Goal: Transaction & Acquisition: Purchase product/service

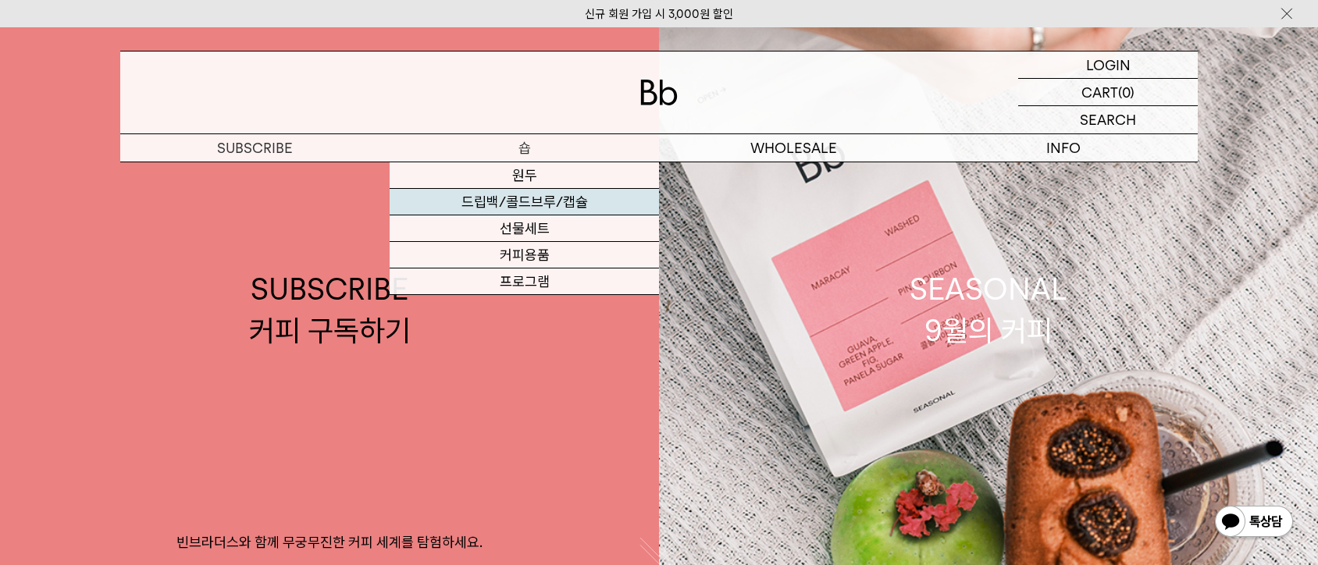
click at [552, 201] on link "드립백/콜드브루/캡슐" at bounding box center [524, 202] width 269 height 27
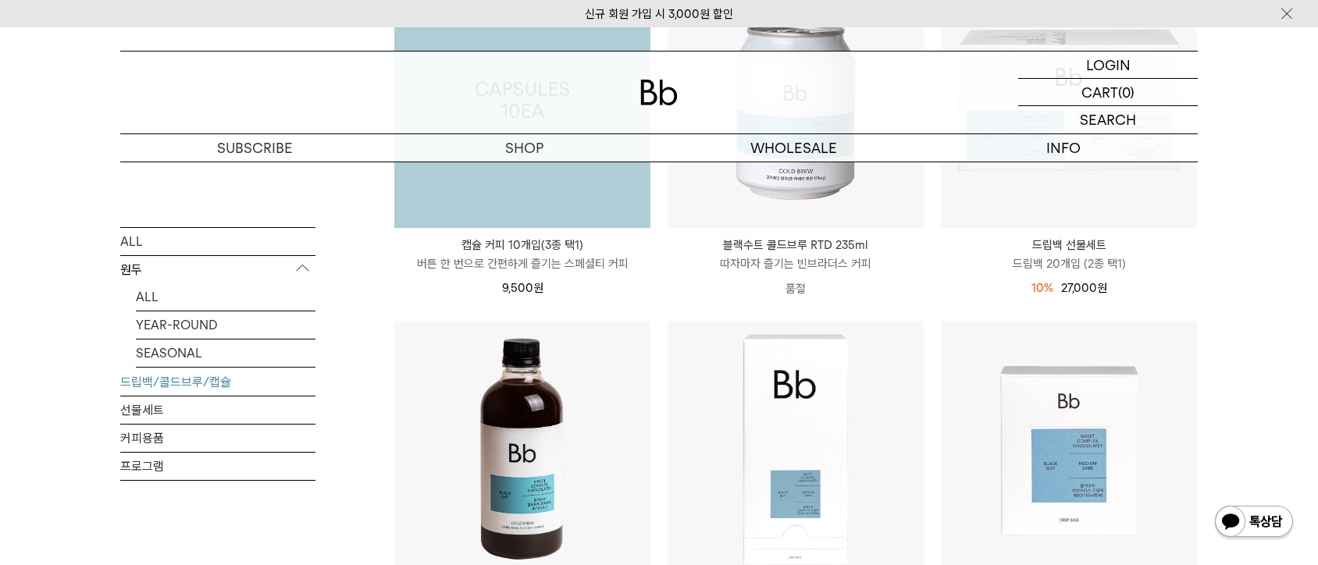
scroll to position [630, 0]
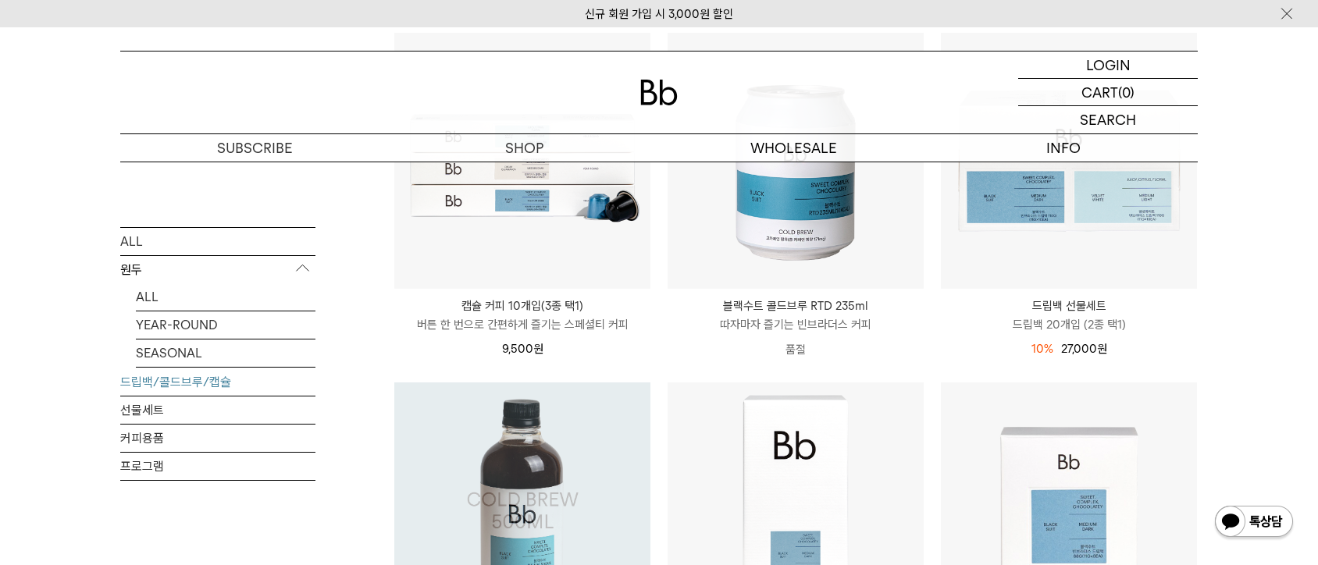
click at [513, 444] on img at bounding box center [522, 511] width 256 height 256
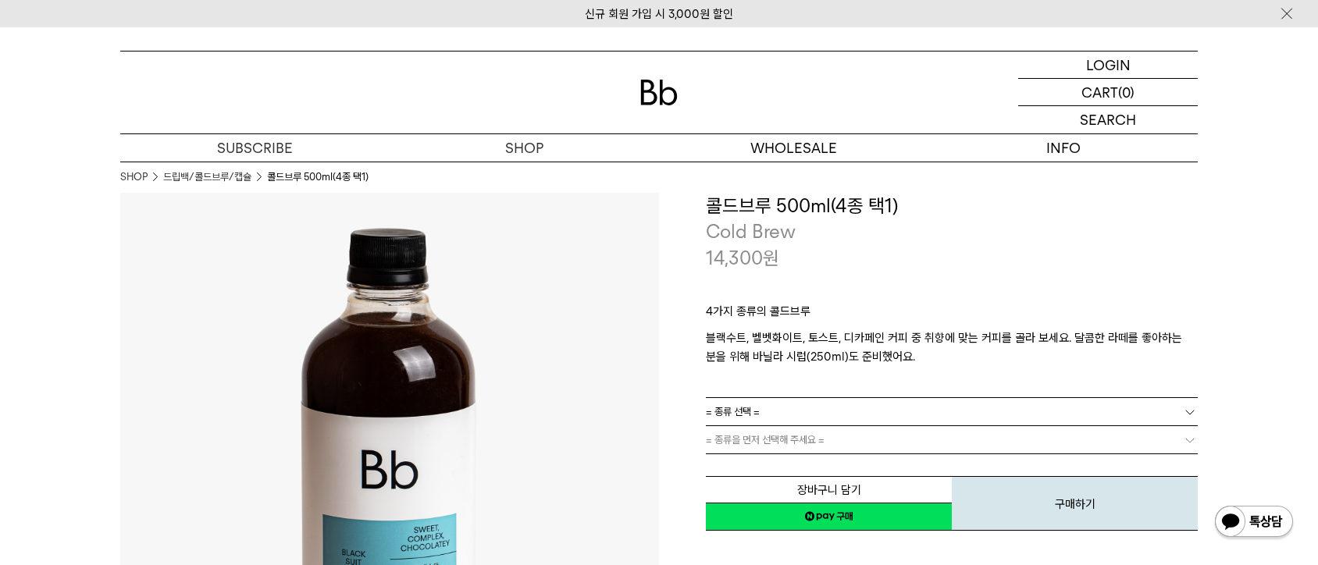
click at [797, 400] on link "= 종류 선택 =" at bounding box center [952, 411] width 492 height 27
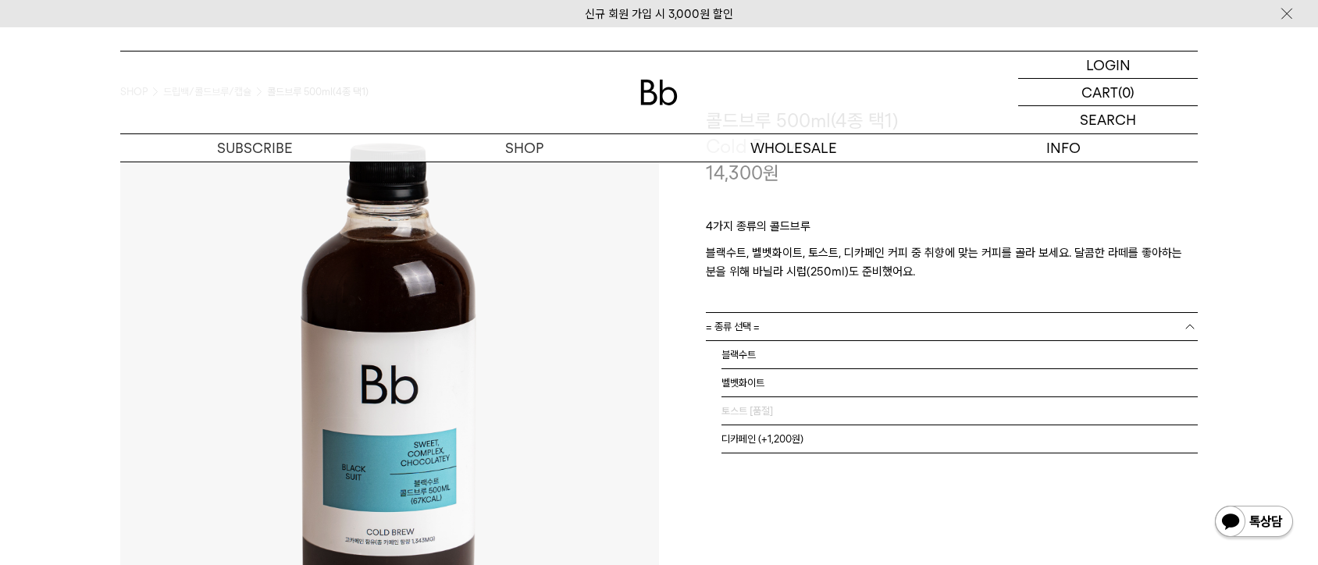
scroll to position [149, 0]
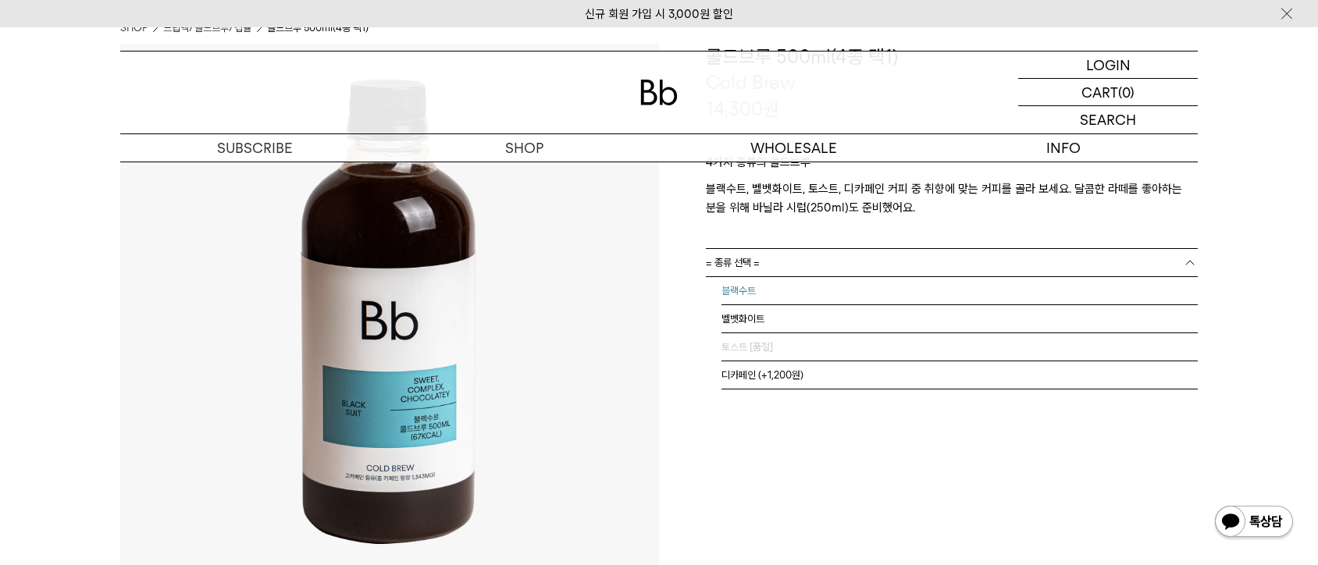
click at [768, 297] on li "블랙수트" at bounding box center [960, 291] width 476 height 28
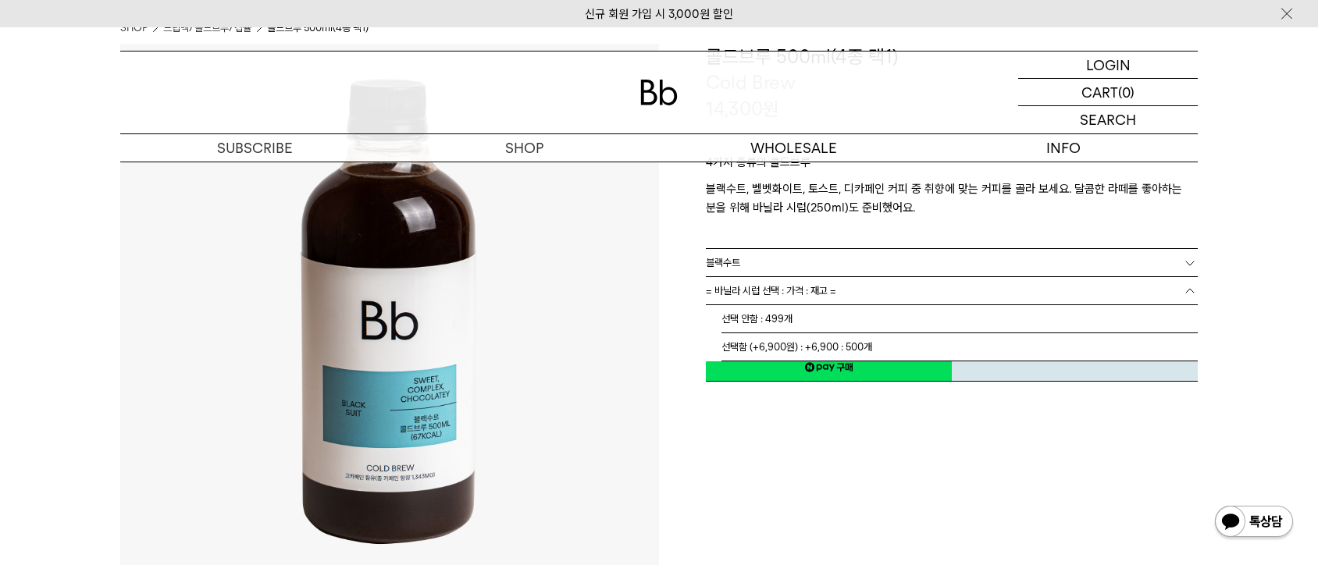
click at [860, 296] on link "= 바닐라 시럽 선택 : 가격 : 재고 =" at bounding box center [952, 290] width 492 height 27
click at [772, 350] on li "선택함 (+6,900원) : +6,900 : 500개" at bounding box center [960, 347] width 476 height 28
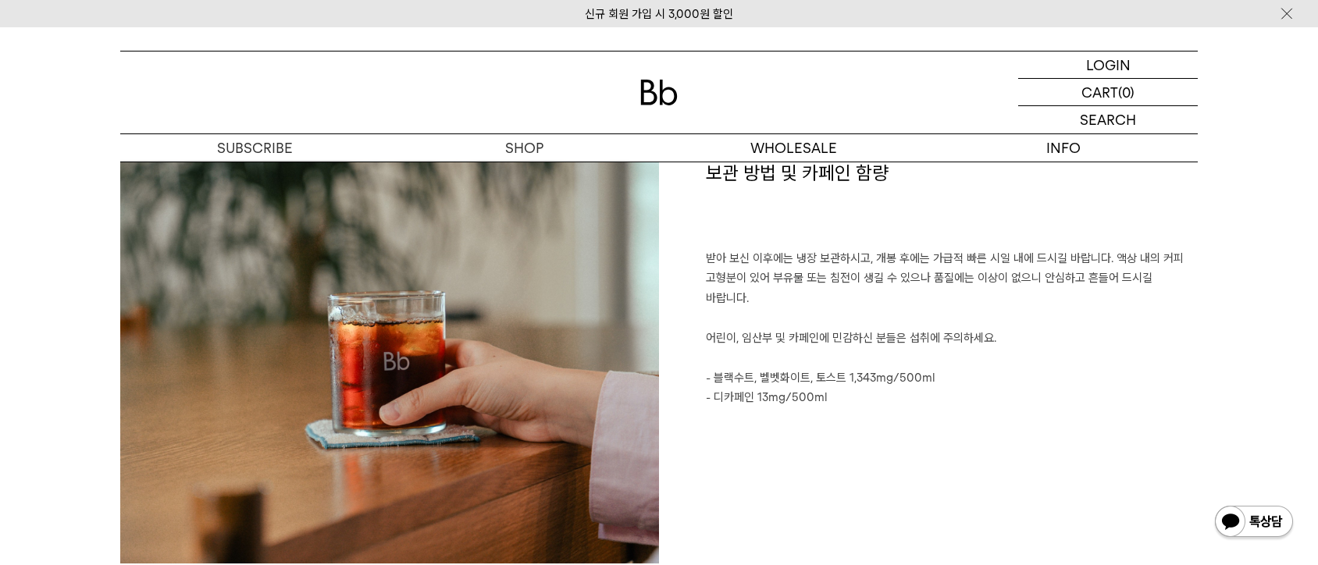
scroll to position [2519, 0]
click at [668, 98] on img at bounding box center [658, 93] width 37 height 26
